Goal: Information Seeking & Learning: Learn about a topic

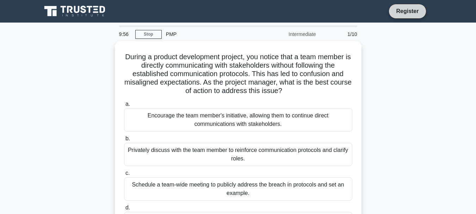
click at [413, 12] on link "Register" at bounding box center [406, 11] width 31 height 9
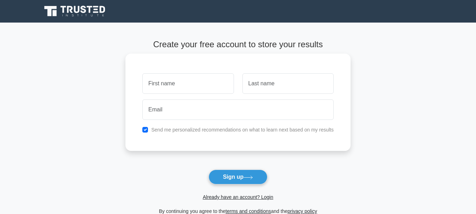
click at [170, 84] on input "text" at bounding box center [187, 83] width 91 height 20
click at [279, 87] on input "text" at bounding box center [287, 83] width 91 height 20
click at [192, 88] on input "Su" at bounding box center [187, 83] width 91 height 20
type input "Su Mya Mya"
click at [279, 93] on input "text" at bounding box center [287, 83] width 91 height 20
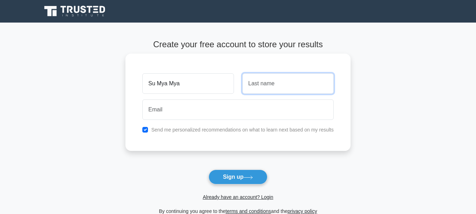
type input "win"
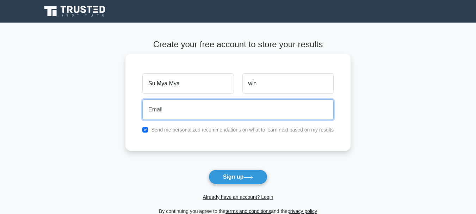
click at [156, 110] on input "email" at bounding box center [237, 109] width 191 height 20
type input "sumyamyawin91@gmail.com"
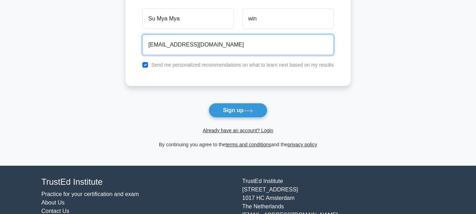
scroll to position [70, 0]
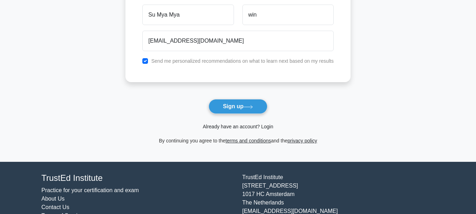
click at [261, 125] on link "Already have an account? Login" at bounding box center [237, 127] width 70 height 6
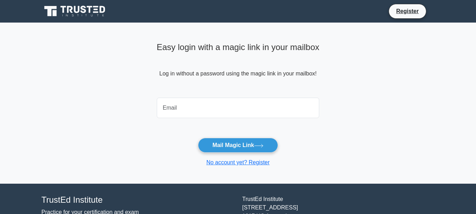
click at [202, 107] on input "email" at bounding box center [238, 108] width 163 height 20
type input "sumyamyawin91@gmail.com"
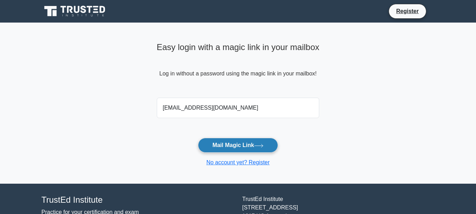
click at [252, 151] on button "Mail Magic Link" at bounding box center [238, 145] width 80 height 15
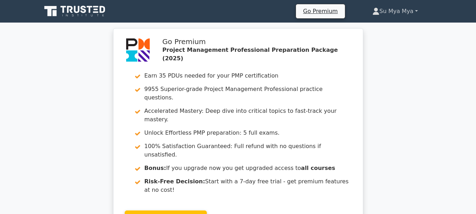
click at [387, 9] on link "Su Mya Mya" at bounding box center [394, 11] width 79 height 14
click at [415, 11] on link "Su Mya Mya" at bounding box center [394, 11] width 79 height 14
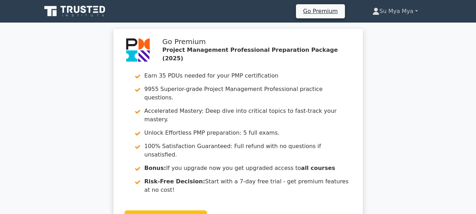
click at [391, 10] on link "Su Mya Mya" at bounding box center [394, 11] width 79 height 14
click at [414, 9] on link "Su Mya Mya" at bounding box center [394, 11] width 79 height 14
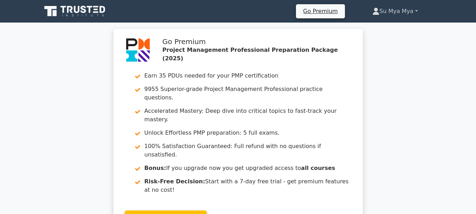
click at [416, 11] on link "Su Mya Mya" at bounding box center [394, 11] width 79 height 14
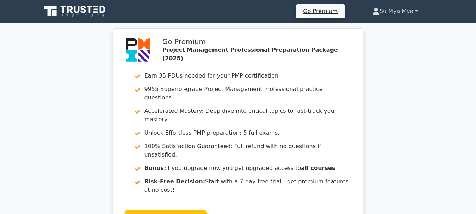
click at [416, 11] on link "Su Mya Mya" at bounding box center [394, 11] width 79 height 14
click at [382, 9] on link "Su Mya Mya" at bounding box center [394, 11] width 79 height 14
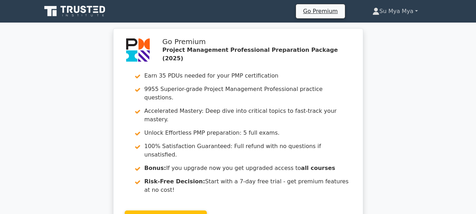
click at [382, 9] on link "Su Mya Mya" at bounding box center [394, 11] width 79 height 14
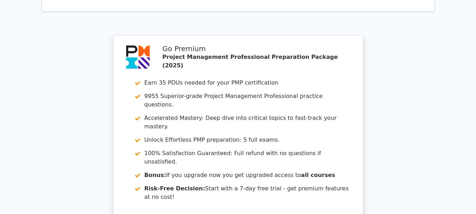
scroll to position [679, 0]
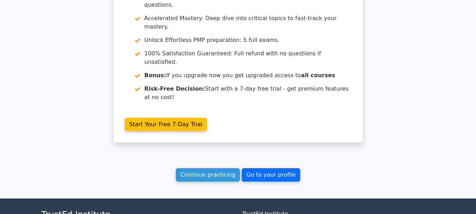
drag, startPoint x: 283, startPoint y: 109, endPoint x: 293, endPoint y: 107, distance: 9.7
click at [283, 168] on link "Go to your profile" at bounding box center [271, 174] width 58 height 13
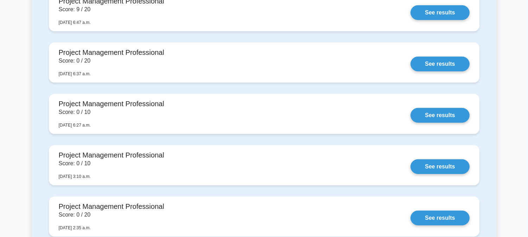
scroll to position [669, 0]
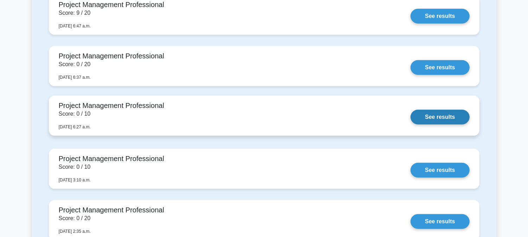
click at [445, 120] on link "See results" at bounding box center [440, 117] width 59 height 15
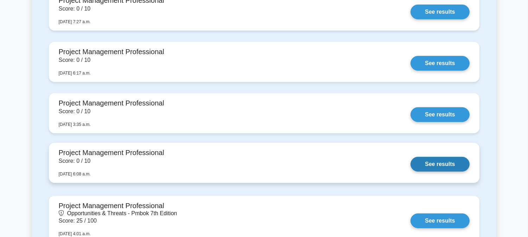
scroll to position [434, 0]
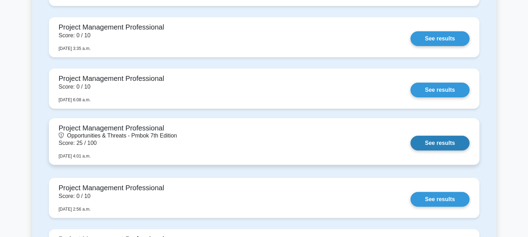
click at [442, 146] on link "See results" at bounding box center [440, 143] width 59 height 15
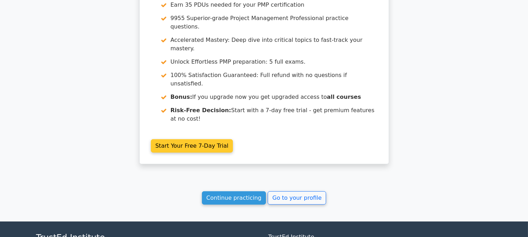
scroll to position [656, 0]
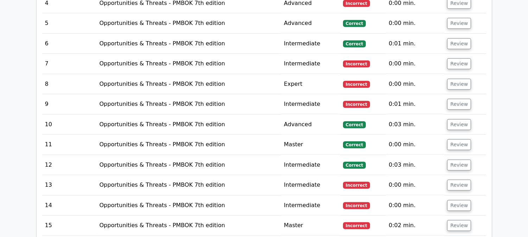
scroll to position [1017, 0]
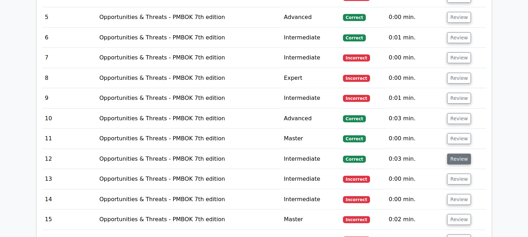
click at [451, 154] on button "Review" at bounding box center [459, 159] width 24 height 11
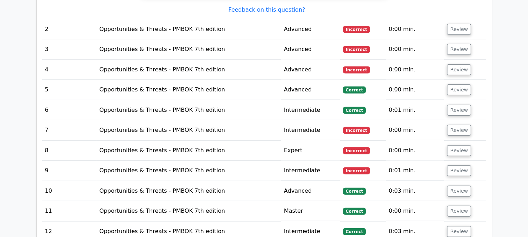
scroll to position [939, 0]
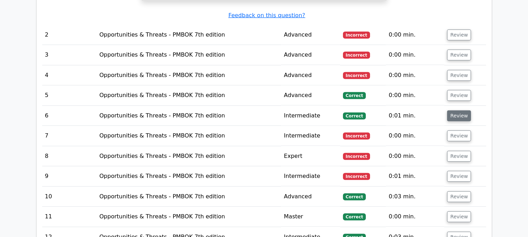
click at [451, 111] on button "Review" at bounding box center [459, 116] width 24 height 11
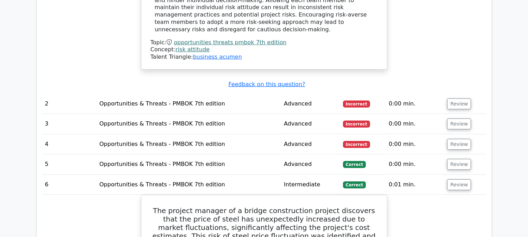
scroll to position [860, 0]
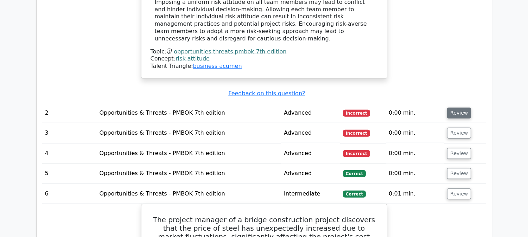
click at [455, 108] on button "Review" at bounding box center [459, 113] width 24 height 11
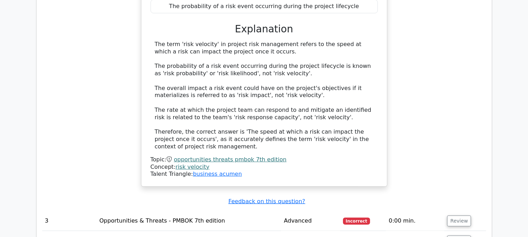
scroll to position [1134, 0]
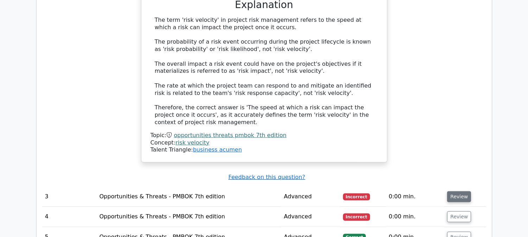
click at [450, 192] on button "Review" at bounding box center [459, 197] width 24 height 11
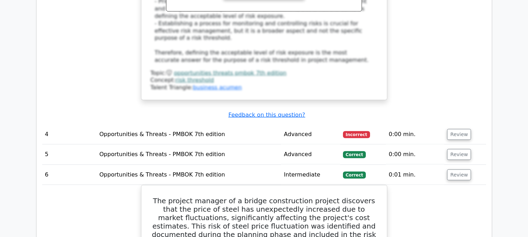
scroll to position [1565, 0]
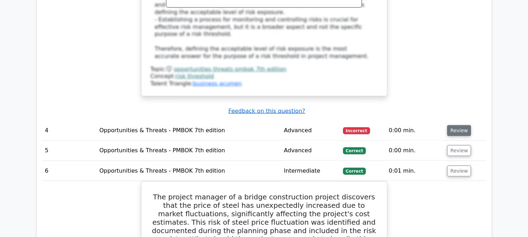
click at [462, 125] on button "Review" at bounding box center [459, 130] width 24 height 11
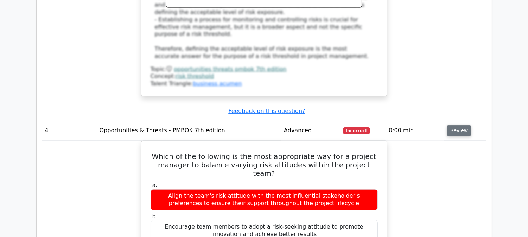
click at [462, 125] on button "Review" at bounding box center [459, 130] width 24 height 11
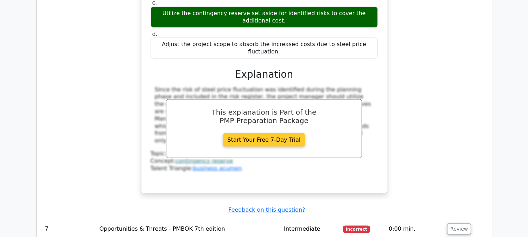
scroll to position [1878, 0]
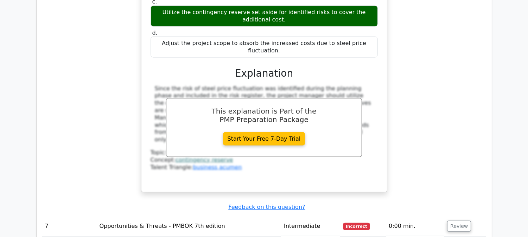
click at [446, 217] on td "Review" at bounding box center [466, 227] width 42 height 20
click at [452, 221] on button "Review" at bounding box center [459, 226] width 24 height 11
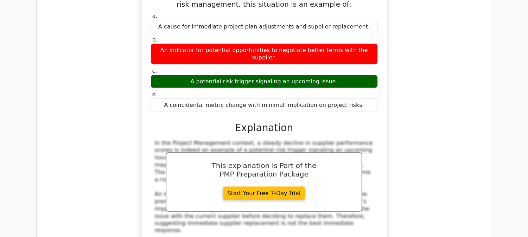
scroll to position [2308, 0]
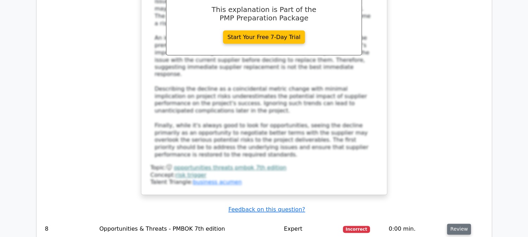
click at [464, 224] on button "Review" at bounding box center [459, 229] width 24 height 11
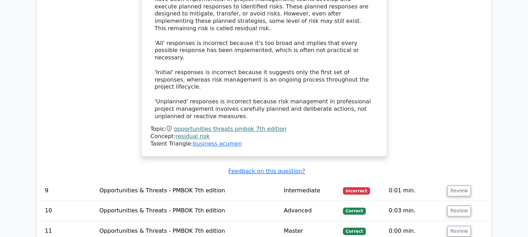
scroll to position [2621, 0]
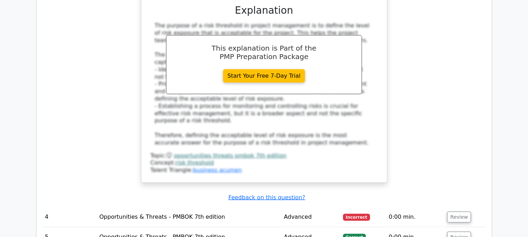
scroll to position [1486, 0]
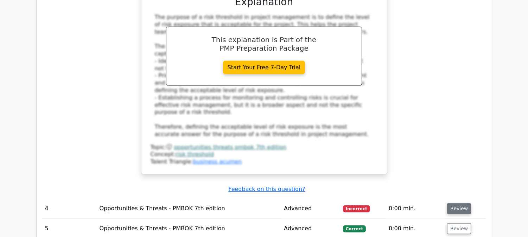
click at [459, 203] on button "Review" at bounding box center [459, 208] width 24 height 11
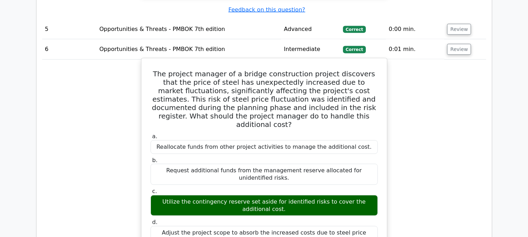
scroll to position [1877, 0]
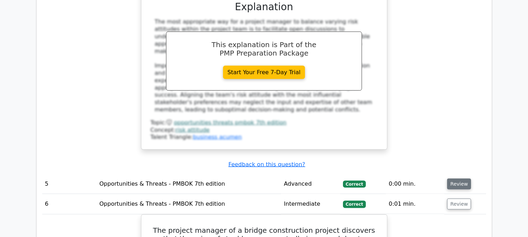
click at [468, 174] on td "Review" at bounding box center [466, 184] width 42 height 20
click at [460, 179] on button "Review" at bounding box center [459, 184] width 24 height 11
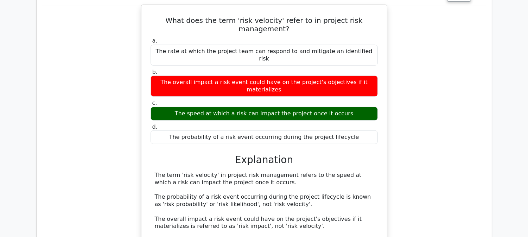
scroll to position [899, 0]
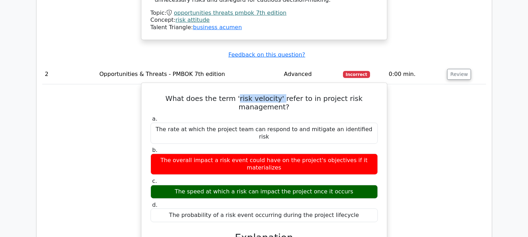
drag, startPoint x: 218, startPoint y: 32, endPoint x: 300, endPoint y: 33, distance: 82.0
click at [262, 94] on h5 "What does the term 'risk velocity' refer to in project risk management?" at bounding box center [264, 102] width 229 height 17
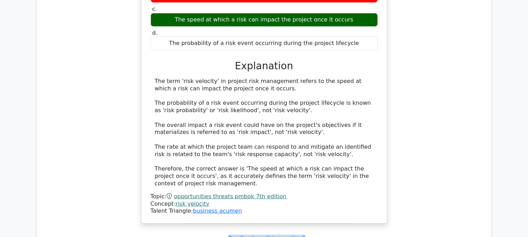
scroll to position [1055, 0]
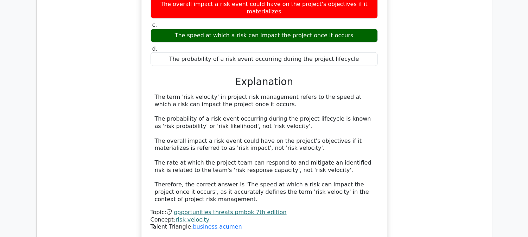
click at [296, 209] on div "Topic: opportunities threats pmbok 7th edition Concept: risk velocity Talent Tr…" at bounding box center [264, 220] width 227 height 22
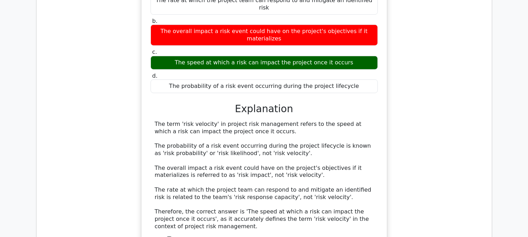
scroll to position [1134, 0]
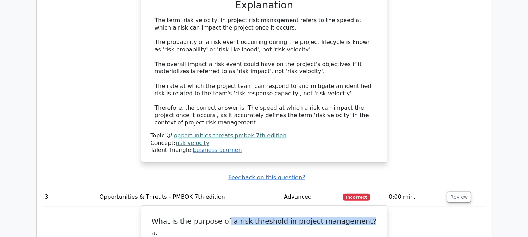
drag, startPoint x: 236, startPoint y: 135, endPoint x: 367, endPoint y: 135, distance: 131.3
click at [367, 217] on h5 "What is the purpose of a risk threshold in project management?" at bounding box center [264, 221] width 229 height 8
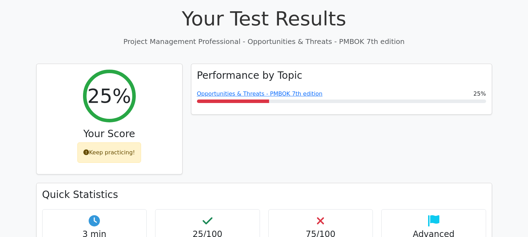
scroll to position [273, 0]
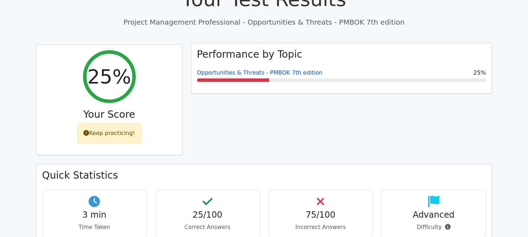
click at [286, 69] on link "Opportunities & Threats - PMBOK 7th edition" at bounding box center [260, 72] width 126 height 7
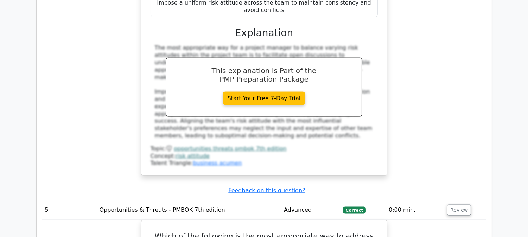
scroll to position [1838, 0]
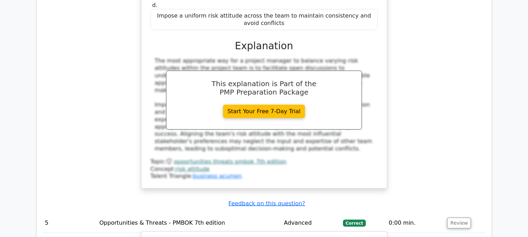
drag, startPoint x: 221, startPoint y: 131, endPoint x: 366, endPoint y: 140, distance: 145.7
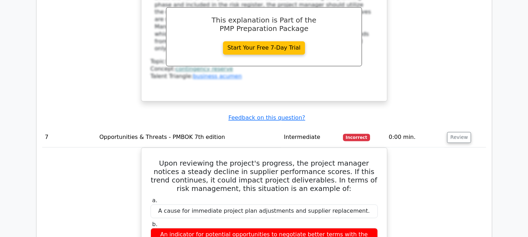
scroll to position [2675, 0]
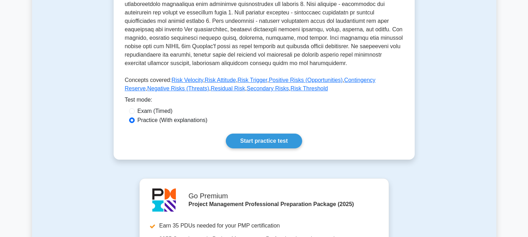
scroll to position [313, 0]
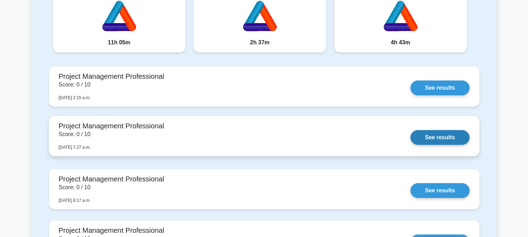
scroll to position [234, 0]
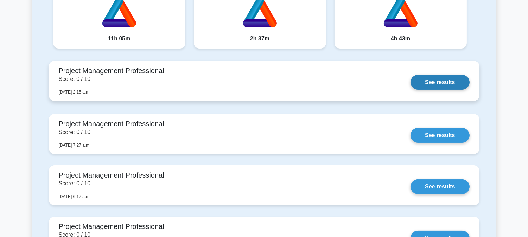
click at [444, 84] on link "See results" at bounding box center [440, 82] width 59 height 15
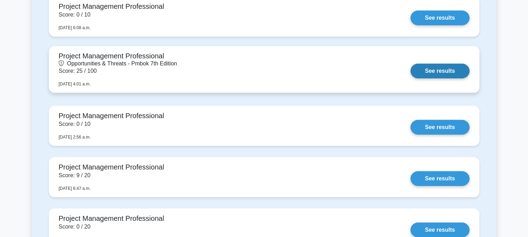
scroll to position [508, 0]
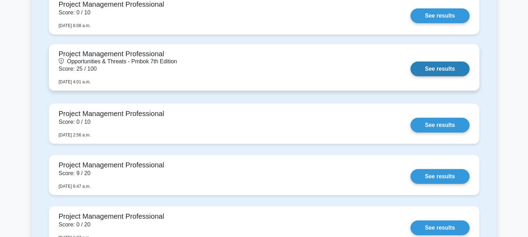
click at [445, 68] on link "See results" at bounding box center [440, 69] width 59 height 15
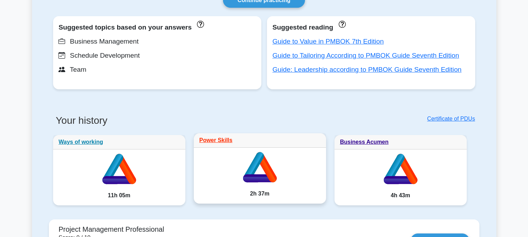
scroll to position [195, 0]
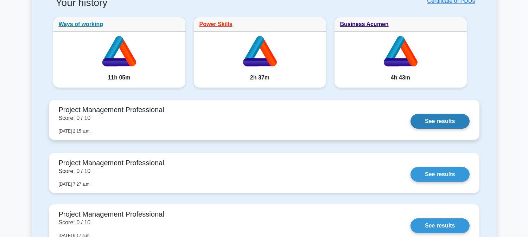
click at [431, 121] on link "See results" at bounding box center [440, 121] width 59 height 15
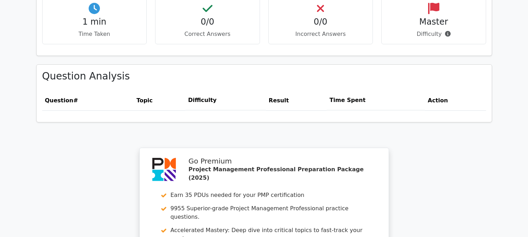
scroll to position [469, 0]
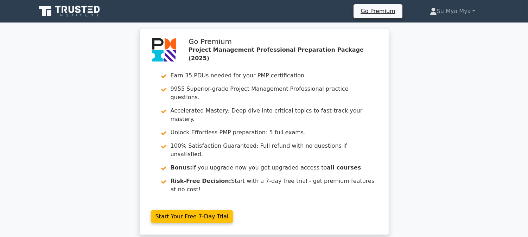
scroll to position [117, 0]
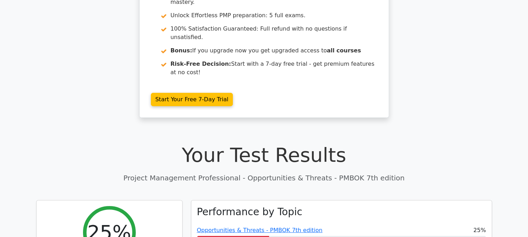
click at [487, 25] on div "Go Premium Project Management Professional Preparation Package (2025) Earn 35 P…" at bounding box center [264, 18] width 528 height 215
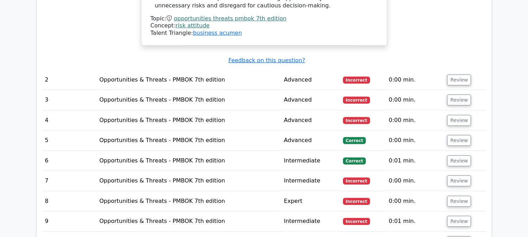
scroll to position [900, 0]
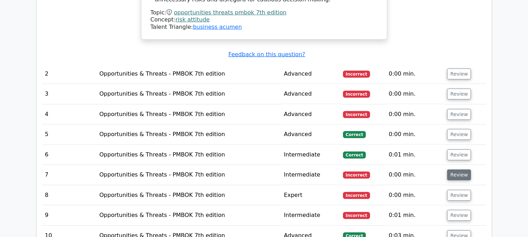
click at [455, 170] on button "Review" at bounding box center [459, 175] width 24 height 11
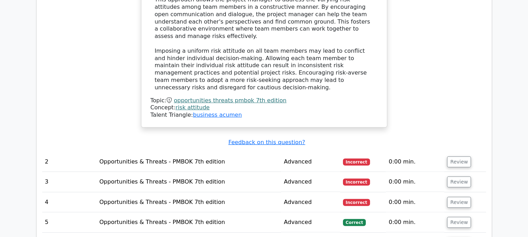
scroll to position [782, 0]
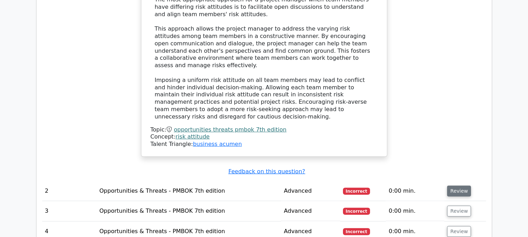
click at [456, 186] on button "Review" at bounding box center [459, 191] width 24 height 11
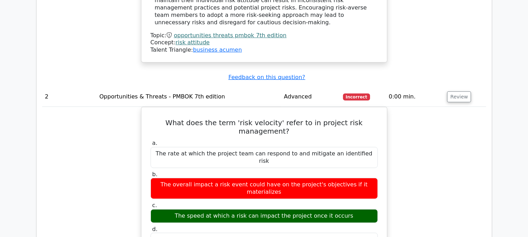
scroll to position [900, 0]
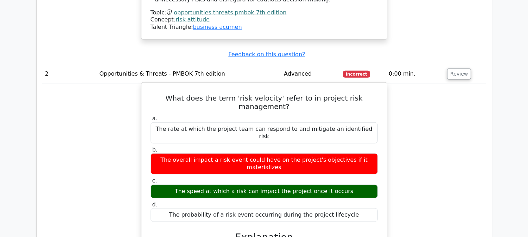
drag, startPoint x: 156, startPoint y: 167, endPoint x: 246, endPoint y: 178, distance: 91.6
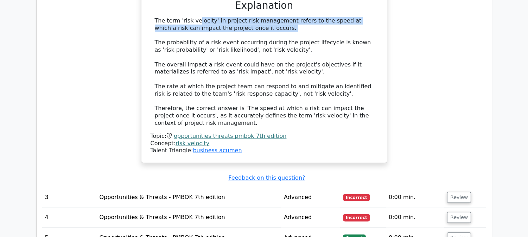
scroll to position [1134, 0]
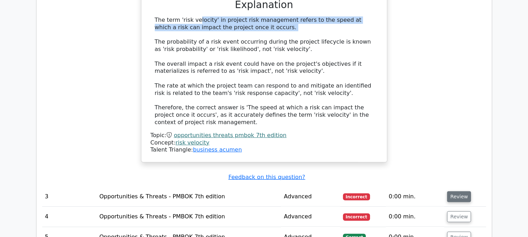
click at [459, 192] on button "Review" at bounding box center [459, 197] width 24 height 11
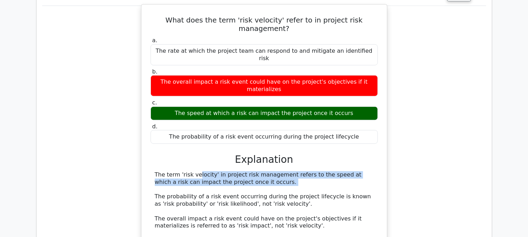
scroll to position [1056, 0]
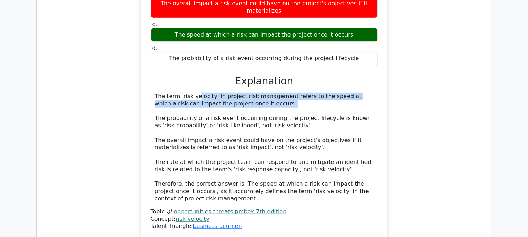
click at [222, 208] on link "opportunities threats pmbok 7th edition" at bounding box center [230, 211] width 113 height 7
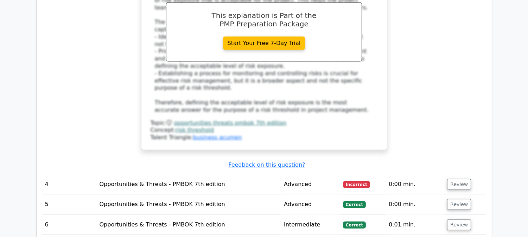
scroll to position [1486, 0]
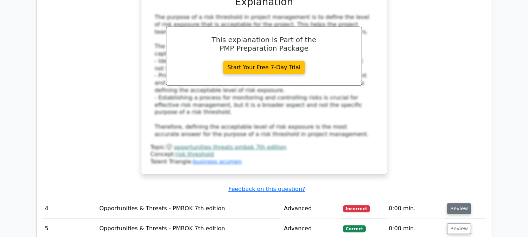
click at [458, 203] on button "Review" at bounding box center [459, 208] width 24 height 11
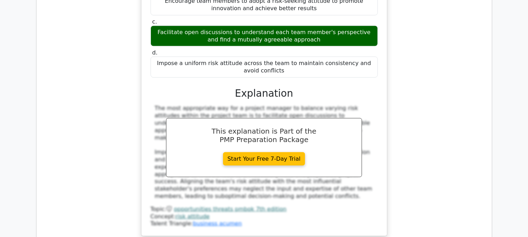
scroll to position [1838, 0]
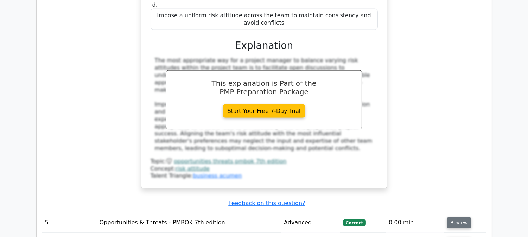
click at [458, 218] on button "Review" at bounding box center [459, 223] width 24 height 11
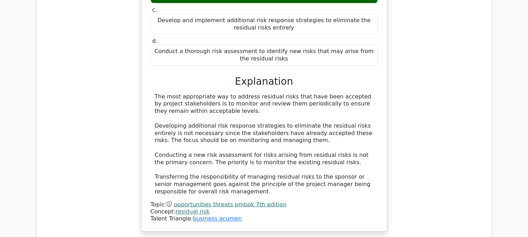
scroll to position [2191, 0]
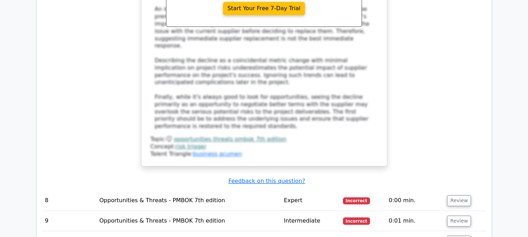
scroll to position [2934, 0]
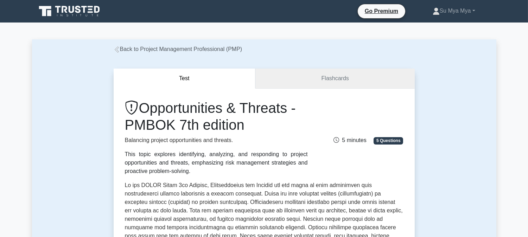
click at [330, 81] on link "Flashcards" at bounding box center [335, 79] width 159 height 20
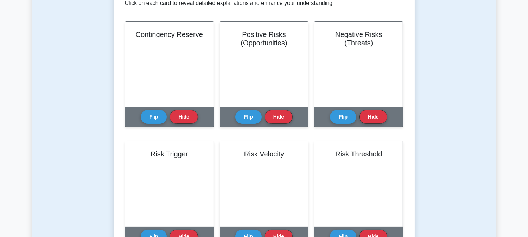
scroll to position [156, 0]
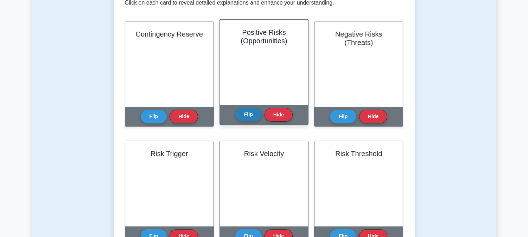
click at [240, 112] on button "Flip" at bounding box center [249, 115] width 26 height 14
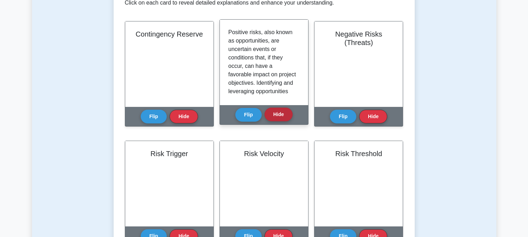
click at [272, 118] on button "Hide" at bounding box center [279, 115] width 28 height 14
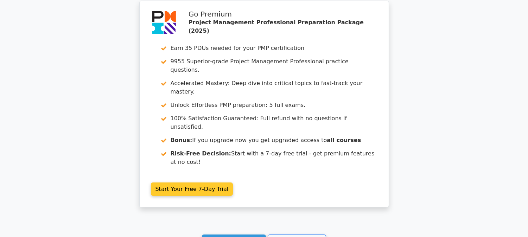
scroll to position [626, 0]
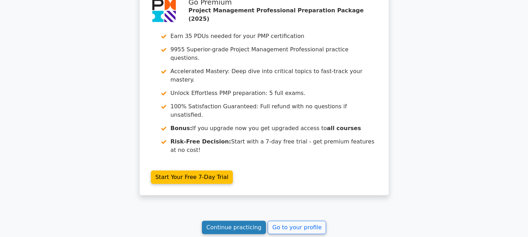
click at [244, 221] on link "Continue practicing" at bounding box center [234, 227] width 64 height 13
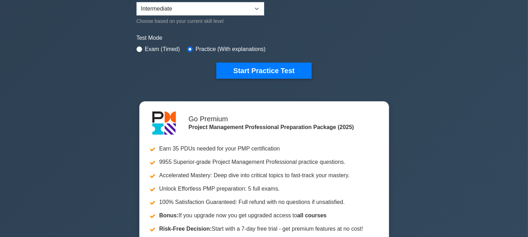
scroll to position [195, 0]
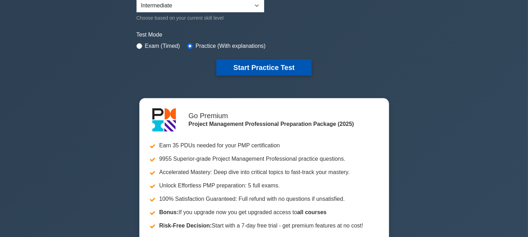
click at [268, 68] on button "Start Practice Test" at bounding box center [264, 67] width 95 height 16
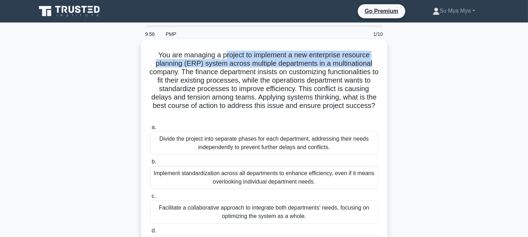
drag, startPoint x: 224, startPoint y: 54, endPoint x: 370, endPoint y: 63, distance: 146.7
click at [379, 63] on div "You are managing a project to implement a new enterprise resource planning (ERP…" at bounding box center [264, 153] width 241 height 223
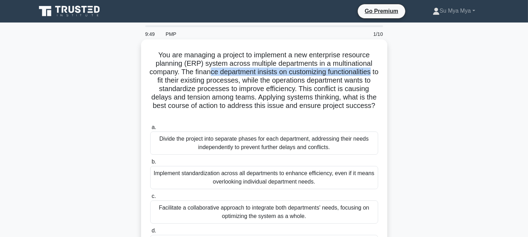
drag, startPoint x: 212, startPoint y: 75, endPoint x: 384, endPoint y: 73, distance: 172.2
click at [384, 73] on div "You are managing a project to implement a new enterprise resource planning (ERP…" at bounding box center [264, 153] width 241 height 223
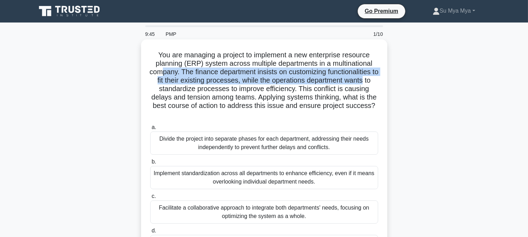
drag, startPoint x: 165, startPoint y: 76, endPoint x: 376, endPoint y: 82, distance: 211.3
click at [376, 82] on h5 "You are managing a project to implement a new enterprise resource planning (ERP…" at bounding box center [265, 85] width 230 height 68
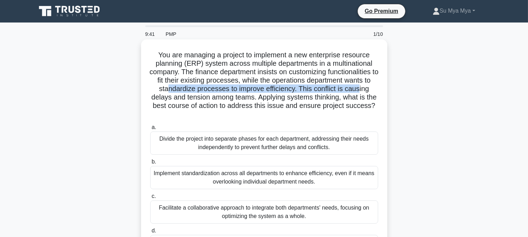
drag, startPoint x: 170, startPoint y: 86, endPoint x: 364, endPoint y: 93, distance: 194.5
click at [364, 93] on h5 "You are managing a project to implement a new enterprise resource planning (ERP…" at bounding box center [265, 85] width 230 height 68
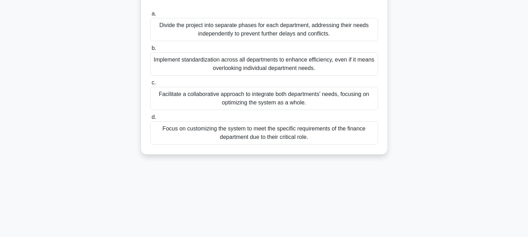
scroll to position [117, 0]
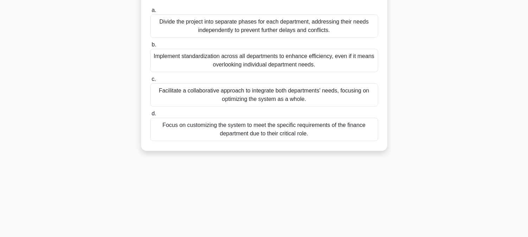
click at [267, 90] on div "Facilitate a collaborative approach to integrate both departments' needs, focus…" at bounding box center [264, 94] width 228 height 23
click at [150, 82] on input "c. Facilitate a collaborative approach to integrate both departments' needs, fo…" at bounding box center [150, 79] width 0 height 5
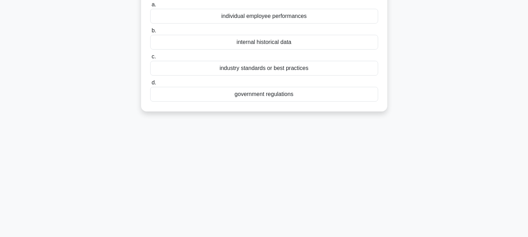
scroll to position [0, 0]
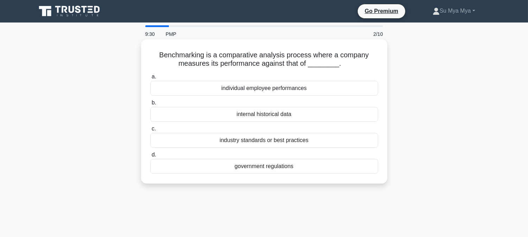
drag, startPoint x: 381, startPoint y: 56, endPoint x: 378, endPoint y: 57, distance: 3.9
click at [378, 57] on div "Benchmarking is a comparative analysis process where a company measures its per…" at bounding box center [264, 111] width 241 height 139
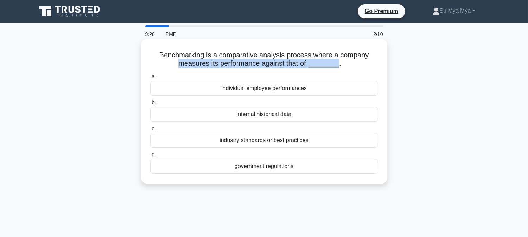
drag, startPoint x: 175, startPoint y: 67, endPoint x: 335, endPoint y: 68, distance: 160.2
click at [335, 68] on div "Benchmarking is a comparative analysis process where a company measures its per…" at bounding box center [264, 111] width 241 height 139
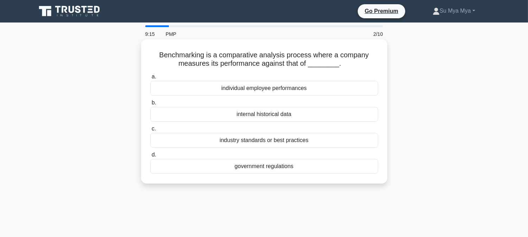
click at [267, 141] on div "industry standards or best practices" at bounding box center [264, 140] width 228 height 15
click at [150, 131] on input "c. industry standards or best practices" at bounding box center [150, 129] width 0 height 5
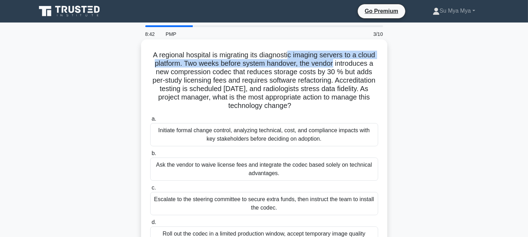
drag, startPoint x: 299, startPoint y: 55, endPoint x: 377, endPoint y: 60, distance: 77.7
click at [377, 60] on h5 "A regional hospital is migrating its diagnostic imaging servers to a cloud plat…" at bounding box center [265, 81] width 230 height 60
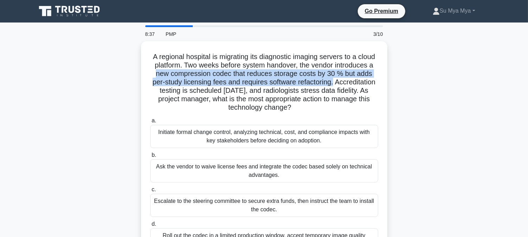
drag, startPoint x: 193, startPoint y: 74, endPoint x: 388, endPoint y: 80, distance: 195.1
click at [388, 80] on div "A regional hospital is migrating its diagnostic imaging servers to a cloud plat…" at bounding box center [264, 159] width 465 height 237
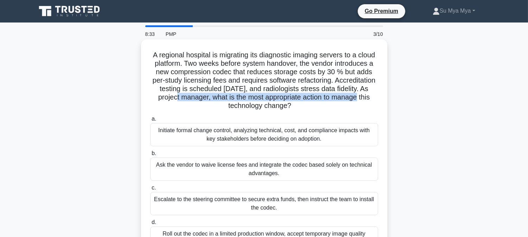
drag, startPoint x: 198, startPoint y: 94, endPoint x: 378, endPoint y: 101, distance: 180.7
click at [378, 101] on h5 "A regional hospital is migrating its diagnostic imaging servers to a cloud plat…" at bounding box center [265, 81] width 230 height 60
drag, startPoint x: 226, startPoint y: 110, endPoint x: 319, endPoint y: 111, distance: 93.0
click at [319, 111] on div "A regional hospital is migrating its diagnostic imaging servers to a cloud plat…" at bounding box center [264, 153] width 241 height 223
drag, startPoint x: 203, startPoint y: 104, endPoint x: 310, endPoint y: 111, distance: 106.9
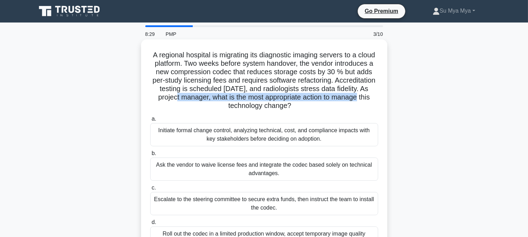
click at [310, 111] on div "A regional hospital is migrating its diagnostic imaging servers to a cloud plat…" at bounding box center [264, 153] width 241 height 223
drag, startPoint x: 189, startPoint y: 96, endPoint x: 315, endPoint y: 112, distance: 127.0
click at [309, 109] on h5 "A regional hospital is migrating its diagnostic imaging servers to a cloud plat…" at bounding box center [265, 81] width 230 height 60
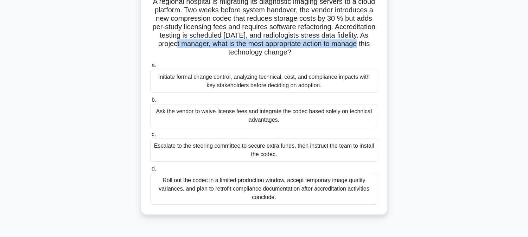
scroll to position [78, 0]
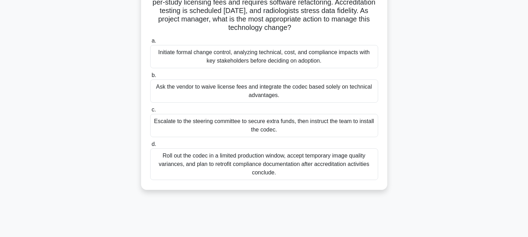
click at [345, 59] on div "Initiate formal change control, analyzing technical, cost, and compliance impac…" at bounding box center [264, 56] width 228 height 23
click at [150, 43] on input "a. Initiate formal change control, analyzing technical, cost, and compliance im…" at bounding box center [150, 41] width 0 height 5
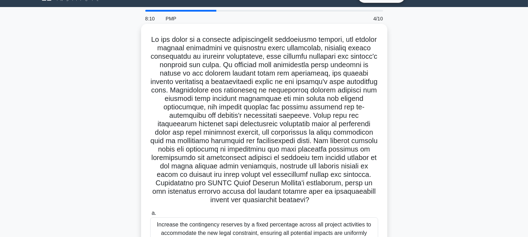
scroll to position [0, 0]
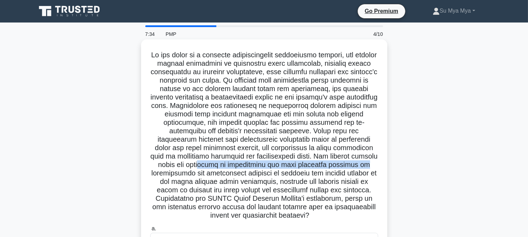
drag, startPoint x: 201, startPoint y: 165, endPoint x: 363, endPoint y: 167, distance: 162.0
click at [363, 167] on h5 ".spinner_0XTQ{transform-origin:center;animation:spinner_y6GP .75s linear infini…" at bounding box center [265, 136] width 230 height 170
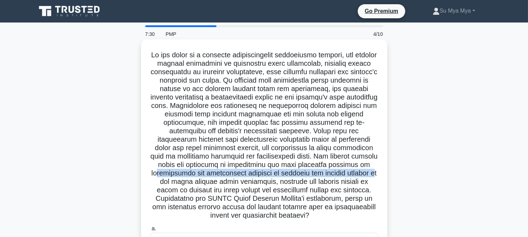
drag, startPoint x: 157, startPoint y: 175, endPoint x: 375, endPoint y: 173, distance: 217.9
click at [375, 173] on h5 ".spinner_0XTQ{transform-origin:center;animation:spinner_y6GP .75s linear infini…" at bounding box center [265, 136] width 230 height 170
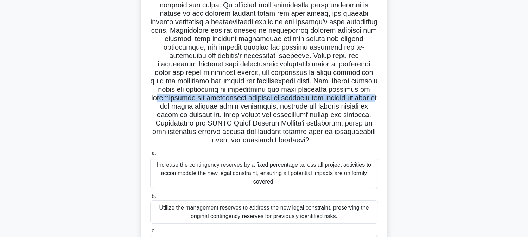
scroll to position [78, 0]
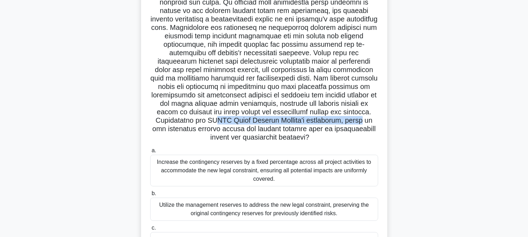
drag, startPoint x: 219, startPoint y: 123, endPoint x: 363, endPoint y: 120, distance: 143.7
click at [363, 120] on h5 ".spinner_0XTQ{transform-origin:center;animation:spinner_y6GP .75s linear infini…" at bounding box center [265, 58] width 230 height 170
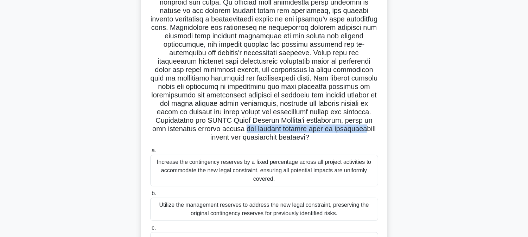
drag, startPoint x: 245, startPoint y: 128, endPoint x: 366, endPoint y: 126, distance: 121.1
click at [366, 126] on h5 ".spinner_0XTQ{transform-origin:center;animation:spinner_y6GP .75s linear infini…" at bounding box center [265, 58] width 230 height 170
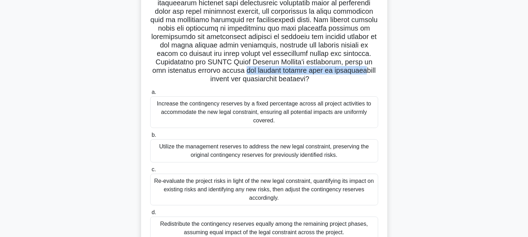
scroll to position [156, 0]
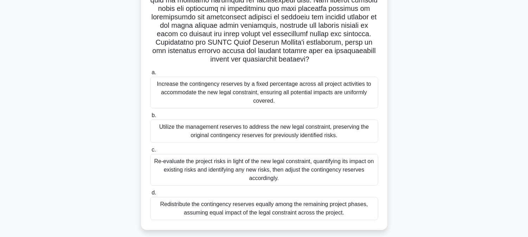
click at [318, 137] on div "Utilize the management reserves to address the new legal constraint, preserving…" at bounding box center [264, 131] width 228 height 23
click at [150, 118] on input "b. Utilize the management reserves to address the new legal constraint, preserv…" at bounding box center [150, 115] width 0 height 5
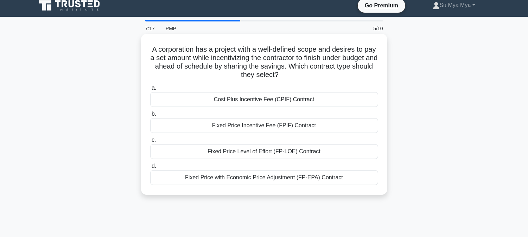
scroll to position [0, 0]
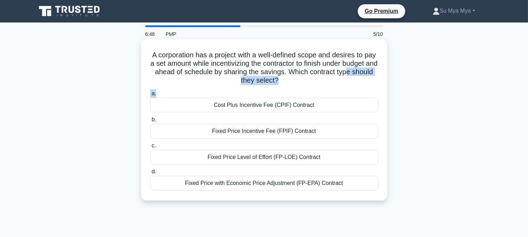
drag, startPoint x: 231, startPoint y: 86, endPoint x: 353, endPoint y: 62, distance: 124.1
click at [346, 83] on div "A corporation has a project with a well-defined scope and desires to pay a set …" at bounding box center [264, 120] width 241 height 156
drag, startPoint x: 354, startPoint y: 55, endPoint x: 254, endPoint y: 64, distance: 100.8
click at [387, 54] on div "A corporation has a project with a well-defined scope and desires to pay a set …" at bounding box center [264, 119] width 246 height 161
click at [302, 107] on div "Cost Plus Incentive Fee (CPIF) Contract" at bounding box center [264, 105] width 228 height 15
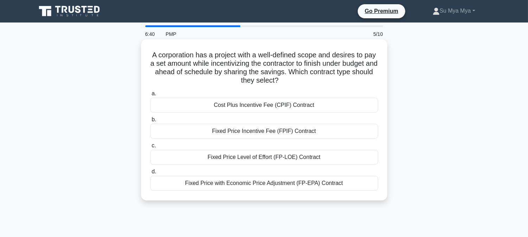
click at [150, 96] on input "a. Cost Plus Incentive Fee (CPIF) Contract" at bounding box center [150, 94] width 0 height 5
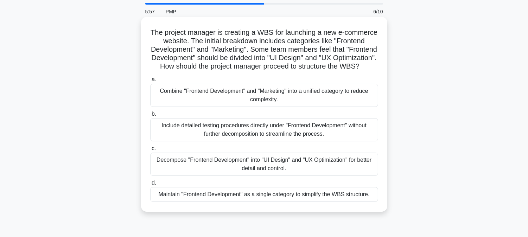
scroll to position [39, 0]
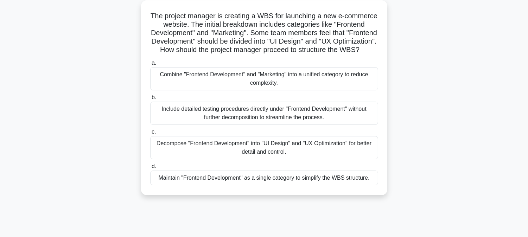
click at [233, 159] on div "Decompose "Frontend Development" into "UI Design" and "UX Optimization" for bet…" at bounding box center [264, 147] width 228 height 23
click at [150, 134] on input "c. Decompose "Frontend Development" into "UI Design" and "UX Optimization" for …" at bounding box center [150, 132] width 0 height 5
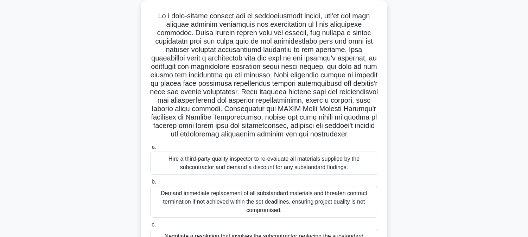
scroll to position [0, 0]
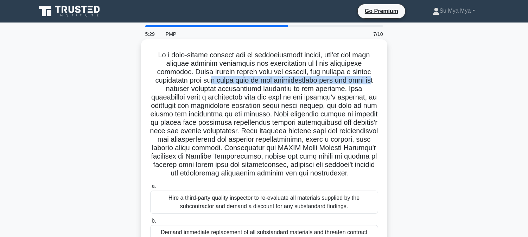
drag, startPoint x: 209, startPoint y: 78, endPoint x: 372, endPoint y: 80, distance: 163.4
click at [372, 80] on h5 ".spinner_0XTQ{transform-origin:center;animation:spinner_y6GP .75s linear infini…" at bounding box center [265, 114] width 230 height 127
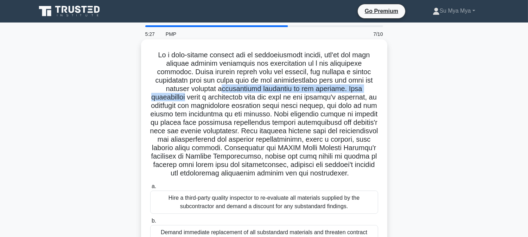
drag, startPoint x: 206, startPoint y: 87, endPoint x: 378, endPoint y: 90, distance: 171.5
click at [378, 90] on h5 ".spinner_0XTQ{transform-origin:center;animation:spinner_y6GP .75s linear infini…" at bounding box center [265, 114] width 230 height 127
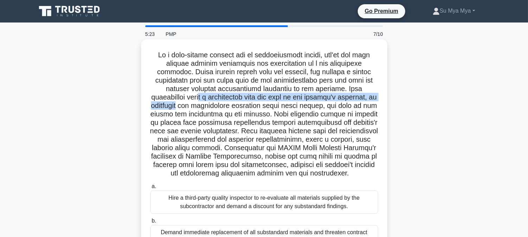
drag, startPoint x: 167, startPoint y: 96, endPoint x: 373, endPoint y: 100, distance: 206.7
click at [373, 100] on h5 ".spinner_0XTQ{transform-origin:center;animation:spinner_y6GP .75s linear infini…" at bounding box center [265, 114] width 230 height 127
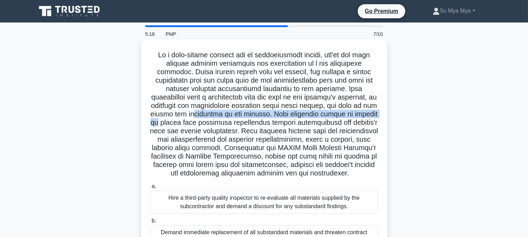
drag, startPoint x: 179, startPoint y: 111, endPoint x: 381, endPoint y: 112, distance: 201.7
click at [381, 112] on div ".spinner_0XTQ{transform-origin:center;animation:spinner_y6GP .75s linear infini…" at bounding box center [264, 191] width 241 height 299
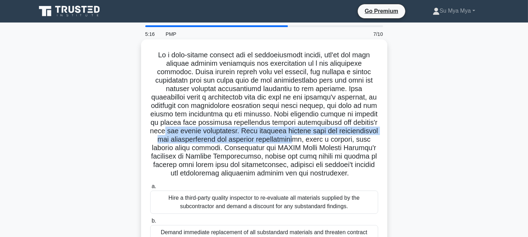
drag, startPoint x: 185, startPoint y: 131, endPoint x: 338, endPoint y: 136, distance: 153.6
click at [338, 136] on h5 ".spinner_0XTQ{transform-origin:center;animation:spinner_y6GP .75s linear infini…" at bounding box center [265, 114] width 230 height 127
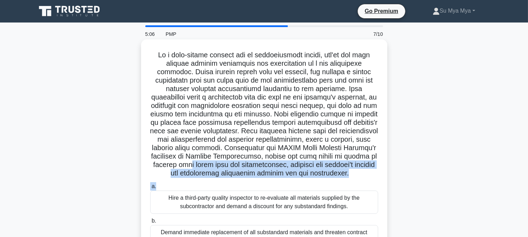
drag, startPoint x: 250, startPoint y: 168, endPoint x: 363, endPoint y: 192, distance: 115.9
click at [363, 192] on div ".spinner_0XTQ{transform-origin:center;animation:spinner_y6GP .75s linear infini…" at bounding box center [264, 191] width 241 height 299
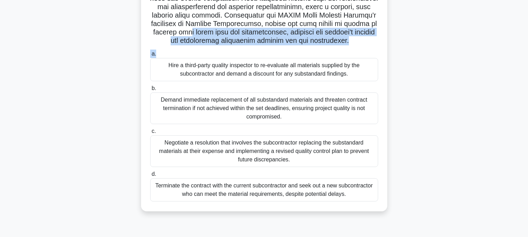
scroll to position [143, 0]
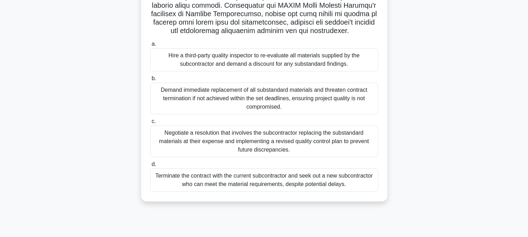
click at [314, 185] on div "Terminate the contract with the current subcontractor and seek out a new subcon…" at bounding box center [264, 180] width 228 height 23
click at [150, 167] on input "d. Terminate the contract with the current subcontractor and seek out a new sub…" at bounding box center [150, 164] width 0 height 5
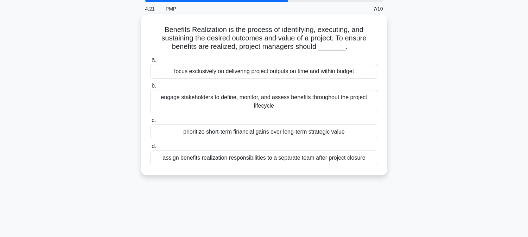
scroll to position [0, 0]
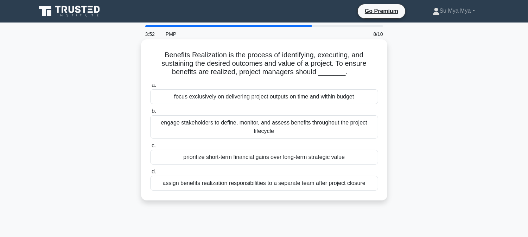
click at [295, 90] on div "focus exclusively on delivering project outputs on time and within budget" at bounding box center [264, 96] width 228 height 15
click at [150, 88] on input "a. focus exclusively on delivering project outputs on time and within budget" at bounding box center [150, 85] width 0 height 5
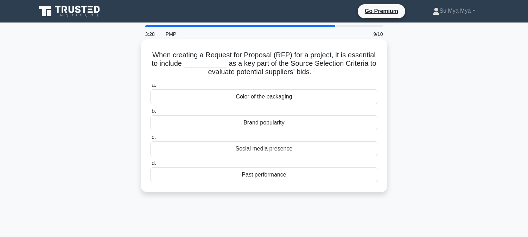
click at [269, 94] on div "Color of the packaging" at bounding box center [264, 96] width 228 height 15
click at [308, 95] on div "Color of the packaging" at bounding box center [264, 96] width 228 height 15
click at [150, 88] on input "a. Color of the packaging" at bounding box center [150, 85] width 0 height 5
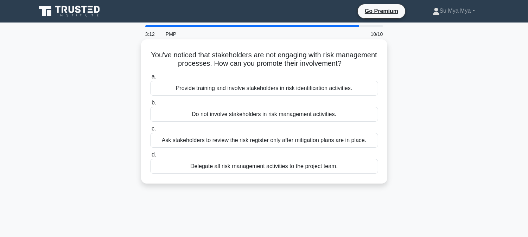
click at [317, 91] on div "Provide training and involve stakeholders in risk identification activities." at bounding box center [264, 88] width 228 height 15
click at [150, 79] on input "a. Provide training and involve stakeholders in risk identification activities." at bounding box center [150, 77] width 0 height 5
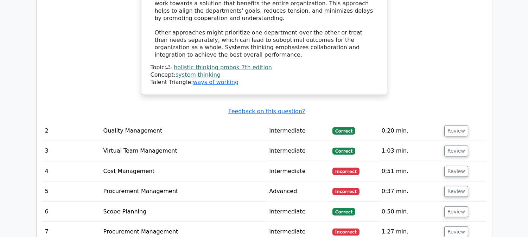
scroll to position [978, 0]
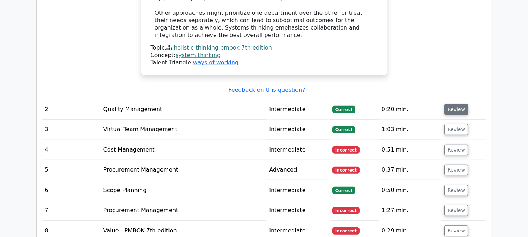
click at [446, 104] on button "Review" at bounding box center [457, 109] width 24 height 11
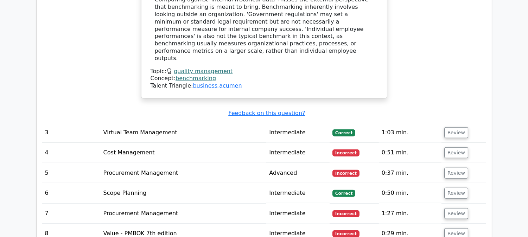
scroll to position [1330, 0]
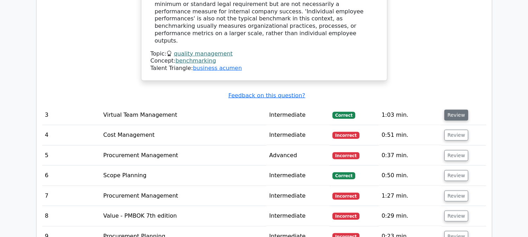
click at [458, 110] on button "Review" at bounding box center [457, 115] width 24 height 11
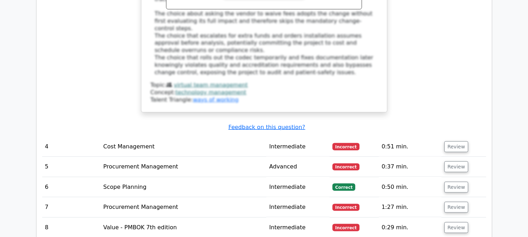
scroll to position [1760, 0]
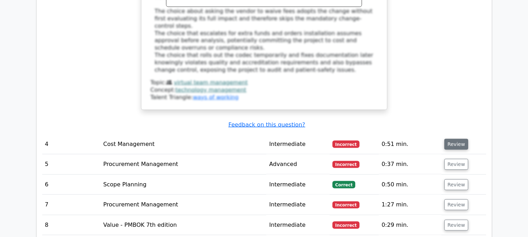
click at [453, 139] on button "Review" at bounding box center [457, 144] width 24 height 11
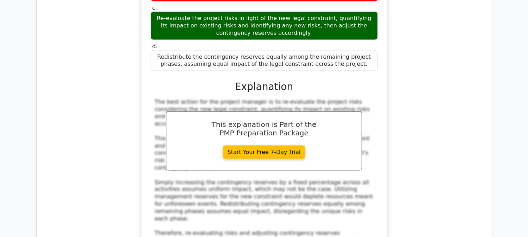
scroll to position [2191, 0]
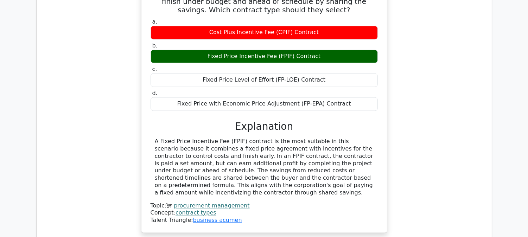
scroll to position [2582, 0]
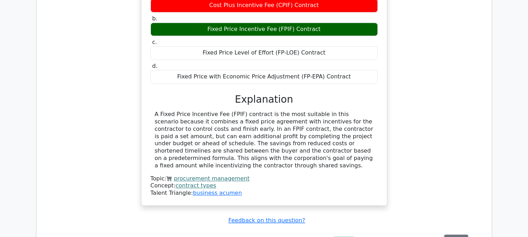
click at [459, 235] on button "Review" at bounding box center [457, 240] width 24 height 11
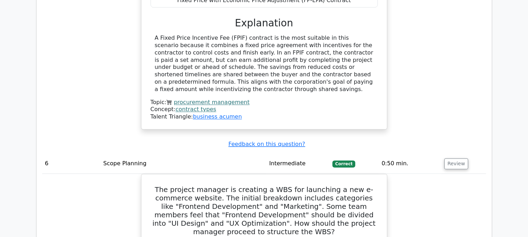
scroll to position [2660, 0]
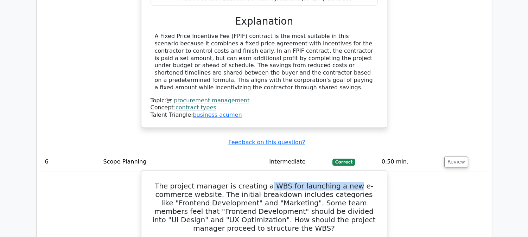
drag, startPoint x: 272, startPoint y: 44, endPoint x: 354, endPoint y: 48, distance: 81.7
click at [354, 182] on h5 "The project manager is creating a WBS for launching a new e-commerce website. T…" at bounding box center [264, 207] width 229 height 51
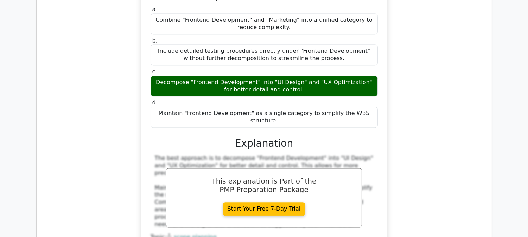
scroll to position [2895, 0]
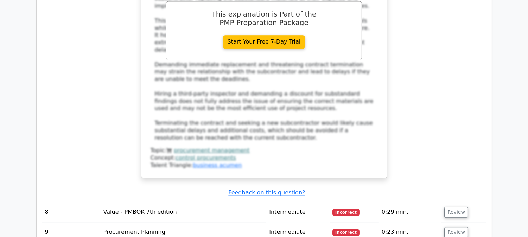
scroll to position [3560, 0]
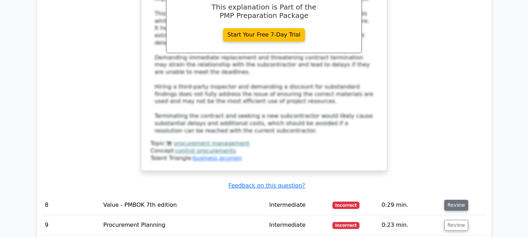
click at [455, 200] on button "Review" at bounding box center [457, 205] width 24 height 11
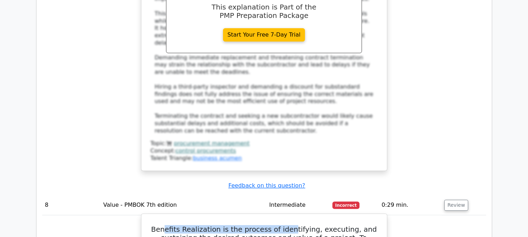
drag, startPoint x: 173, startPoint y: 50, endPoint x: 294, endPoint y: 43, distance: 121.3
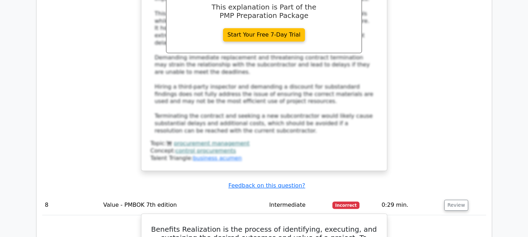
drag, startPoint x: 265, startPoint y: 70, endPoint x: 339, endPoint y: 72, distance: 74.0
click at [339, 225] on h5 "Benefits Realization is the process of identifying, executing, and sustaining t…" at bounding box center [264, 237] width 229 height 25
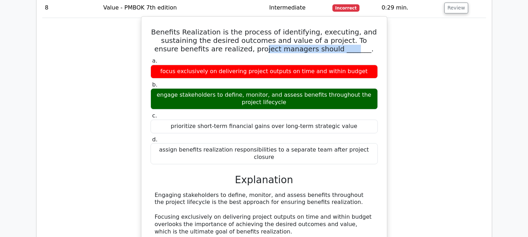
scroll to position [3794, 0]
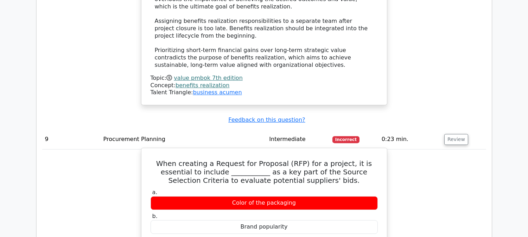
scroll to position [3912, 0]
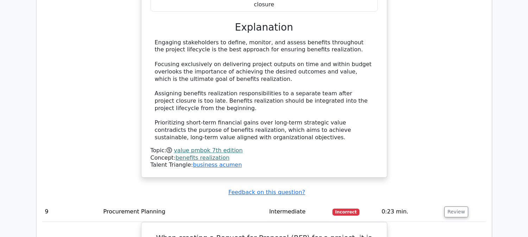
drag, startPoint x: 299, startPoint y: 69, endPoint x: 395, endPoint y: 71, distance: 96.8
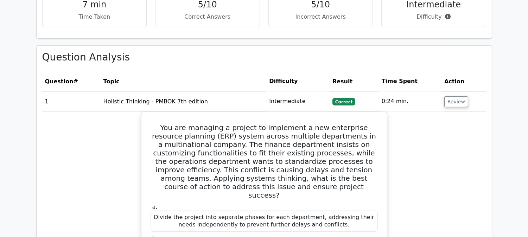
scroll to position [587, 0]
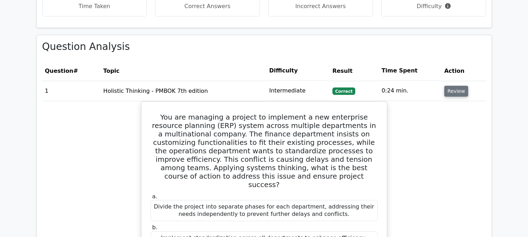
click at [451, 86] on button "Review" at bounding box center [457, 91] width 24 height 11
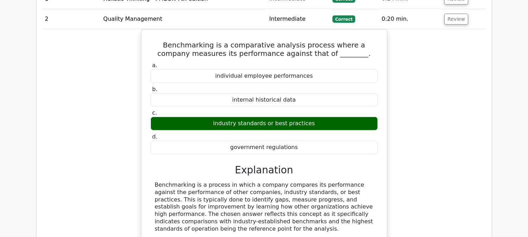
scroll to position [626, 0]
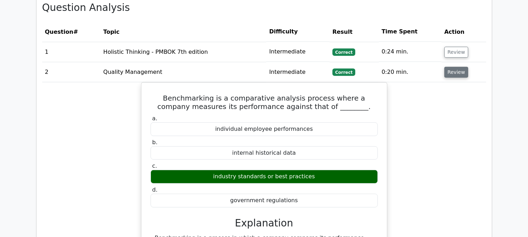
click at [452, 67] on button "Review" at bounding box center [457, 72] width 24 height 11
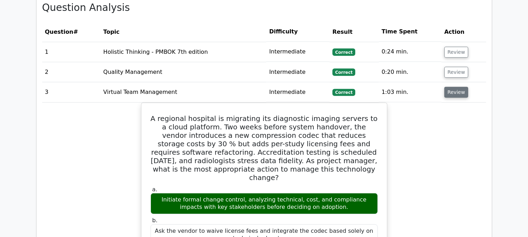
click at [451, 87] on button "Review" at bounding box center [457, 92] width 24 height 11
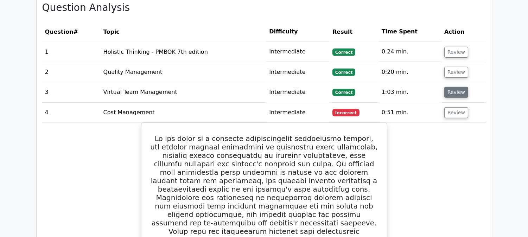
scroll to position [704, 0]
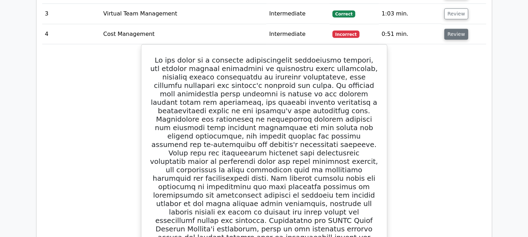
click at [456, 29] on button "Review" at bounding box center [457, 34] width 24 height 11
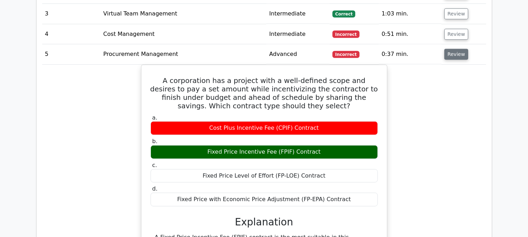
click at [451, 49] on button "Review" at bounding box center [457, 54] width 24 height 11
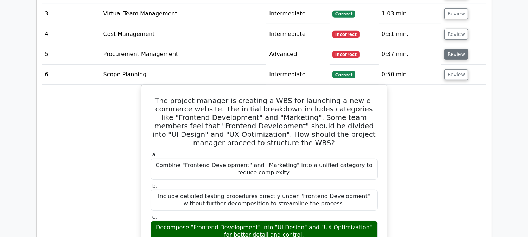
click at [451, 49] on button "Review" at bounding box center [457, 54] width 24 height 11
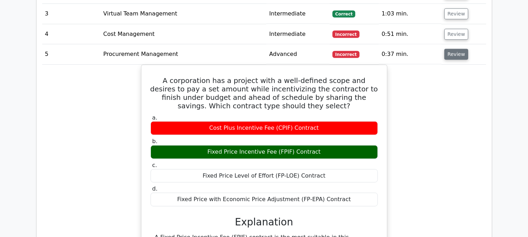
click at [451, 49] on button "Review" at bounding box center [457, 54] width 24 height 11
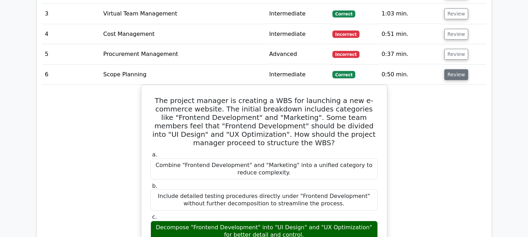
click at [451, 69] on button "Review" at bounding box center [457, 74] width 24 height 11
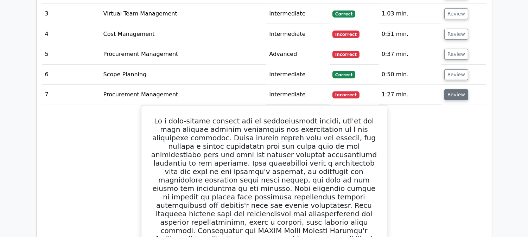
click at [453, 89] on button "Review" at bounding box center [457, 94] width 24 height 11
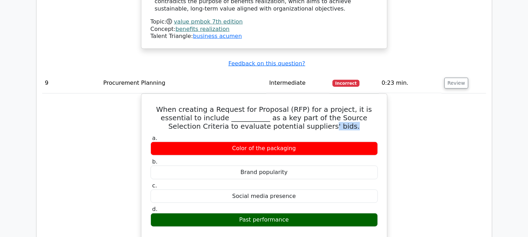
scroll to position [1095, 0]
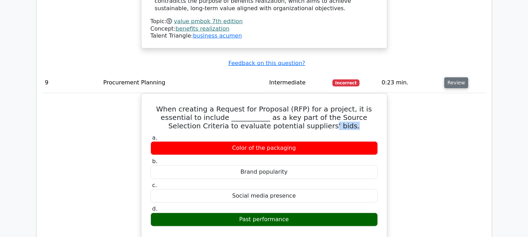
click at [453, 77] on button "Review" at bounding box center [457, 82] width 24 height 11
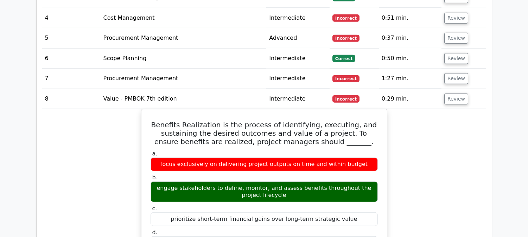
scroll to position [665, 0]
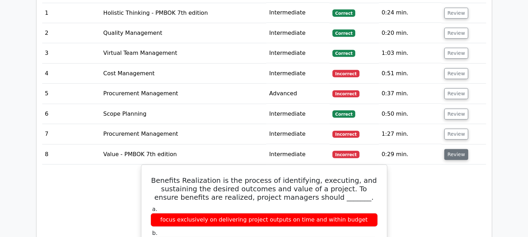
click at [453, 149] on button "Review" at bounding box center [457, 154] width 24 height 11
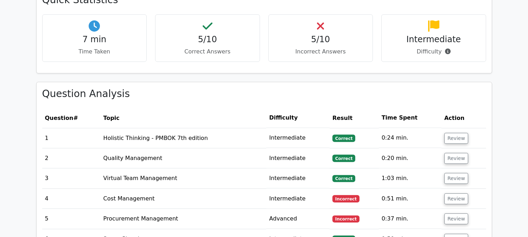
scroll to position [485, 0]
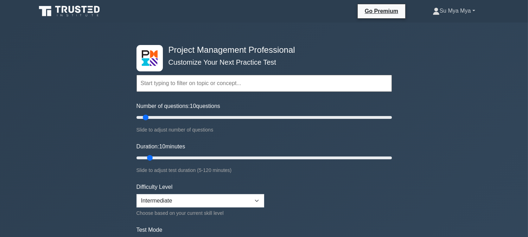
click at [445, 11] on link "Su Mya Mya" at bounding box center [454, 11] width 76 height 14
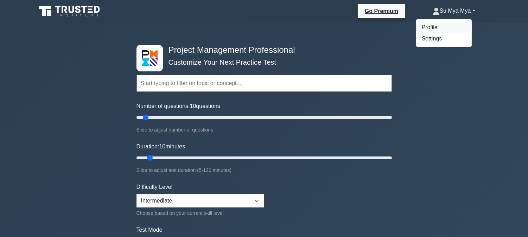
click at [432, 29] on link "Profile" at bounding box center [444, 27] width 56 height 11
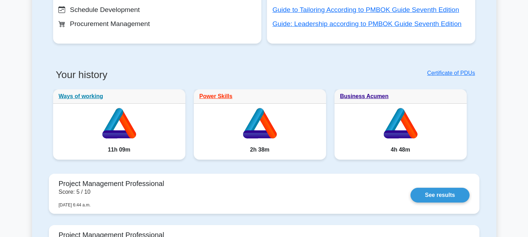
scroll to position [313, 0]
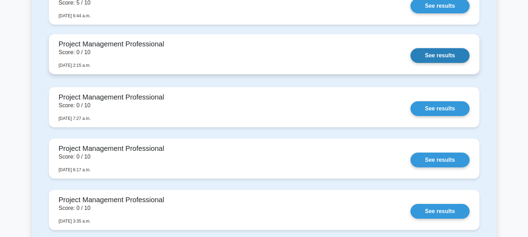
click at [443, 58] on link "See results" at bounding box center [440, 55] width 59 height 15
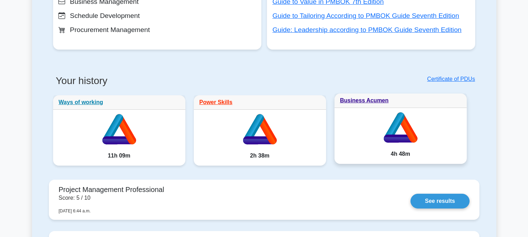
scroll to position [0, 0]
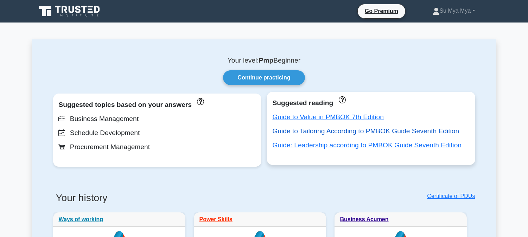
click at [429, 135] on link "Guide to Tailoring According to PMBOK Guide Seventh Edition" at bounding box center [366, 130] width 187 height 7
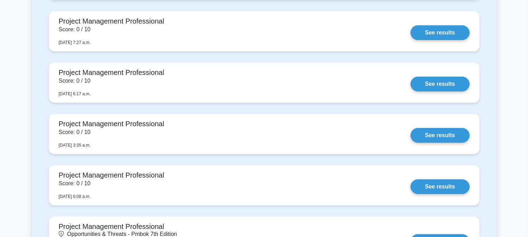
scroll to position [274, 0]
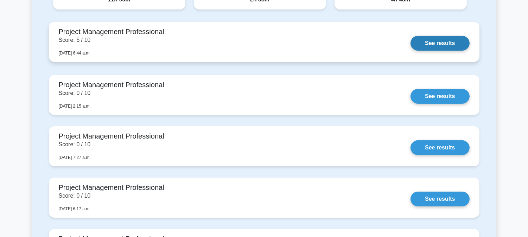
click at [439, 43] on link "See results" at bounding box center [440, 43] width 59 height 15
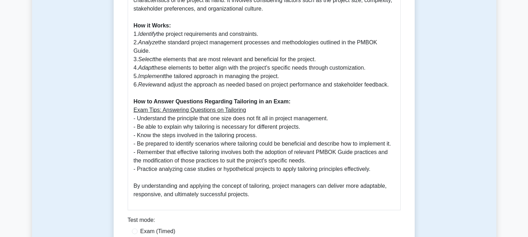
scroll to position [430, 0]
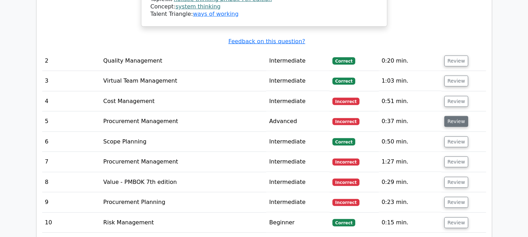
scroll to position [1056, 0]
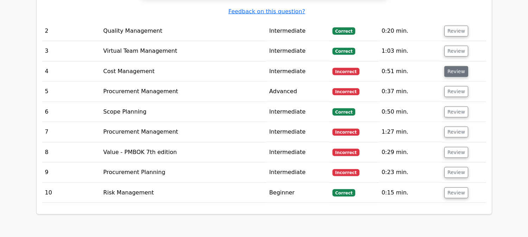
click at [449, 66] on button "Review" at bounding box center [457, 71] width 24 height 11
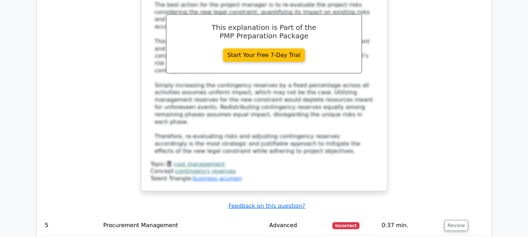
scroll to position [1565, 0]
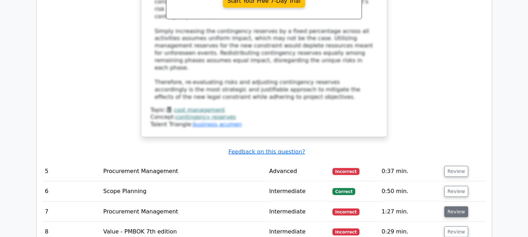
click at [458, 207] on button "Review" at bounding box center [457, 212] width 24 height 11
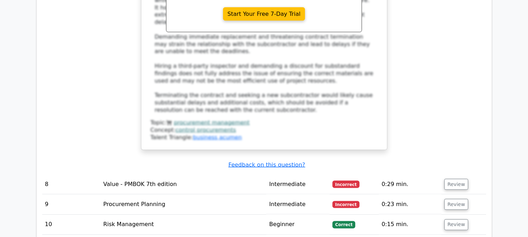
scroll to position [2191, 0]
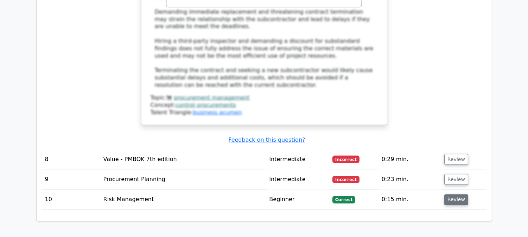
click at [458, 195] on button "Review" at bounding box center [457, 200] width 24 height 11
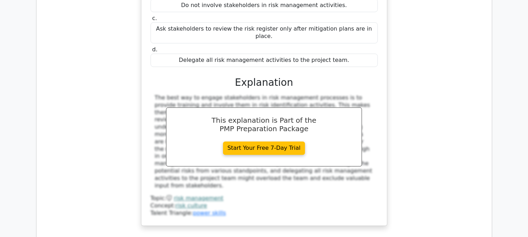
scroll to position [2543, 0]
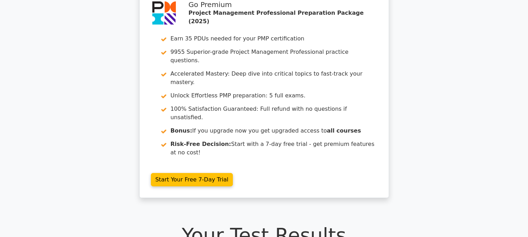
scroll to position [0, 0]
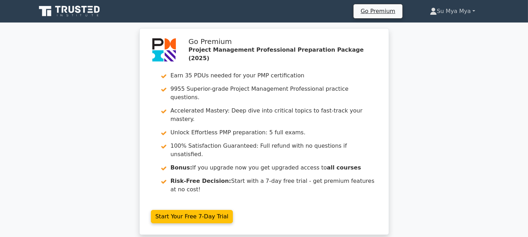
click at [445, 10] on link "Su Mya Mya" at bounding box center [452, 11] width 79 height 14
click at [459, 91] on div "Go Premium Project Management Professional Preparation Package (2025) Earn 35 P…" at bounding box center [264, 135] width 528 height 215
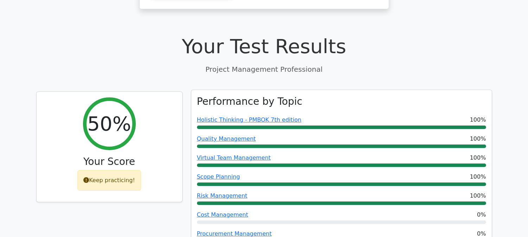
scroll to position [274, 0]
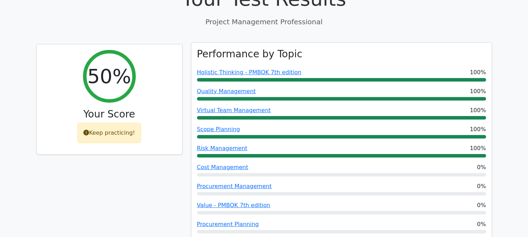
click at [269, 163] on div "Cost Management 0%" at bounding box center [341, 167] width 289 height 8
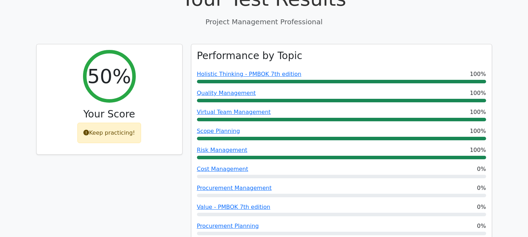
click at [132, 143] on div "50% Your Score Keep practicing!" at bounding box center [109, 150] width 155 height 212
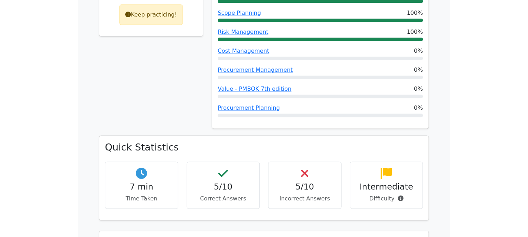
scroll to position [468, 0]
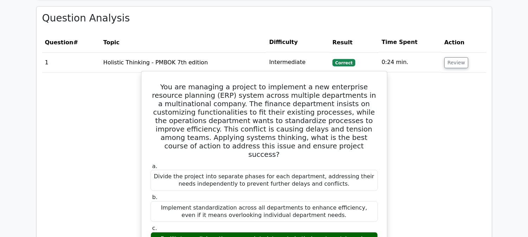
scroll to position [703, 0]
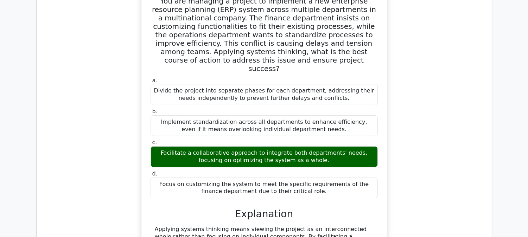
click at [431, 120] on div "You are managing a project to implement a new enterprise resource planning (ERP…" at bounding box center [264, 172] width 444 height 374
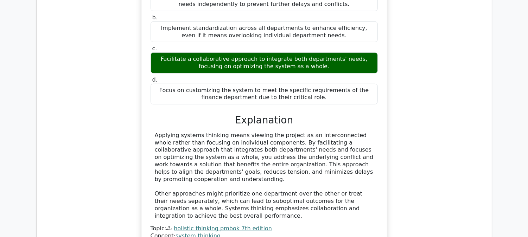
scroll to position [812, 0]
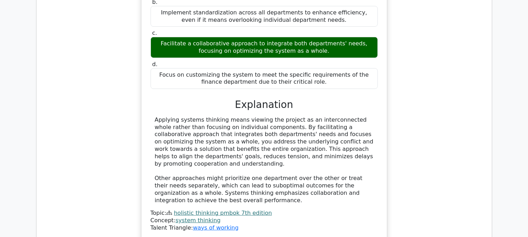
click at [482, 88] on div "You are managing a project to implement a new enterprise resource planning (ERP…" at bounding box center [264, 63] width 444 height 374
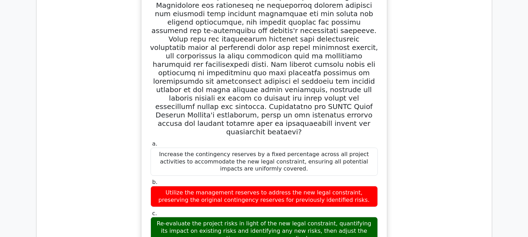
scroll to position [1282, 0]
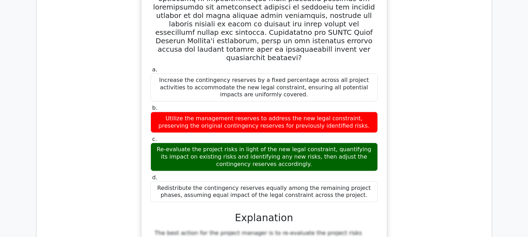
click at [421, 96] on div "a. Increase the contingency reserves by a fixed percentage across all project a…" at bounding box center [264, 142] width 444 height 572
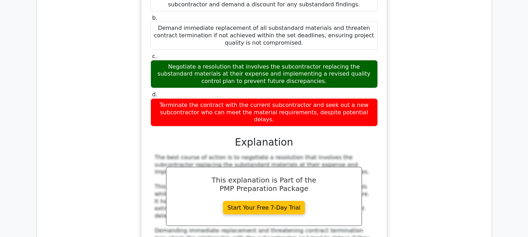
scroll to position [2103, 0]
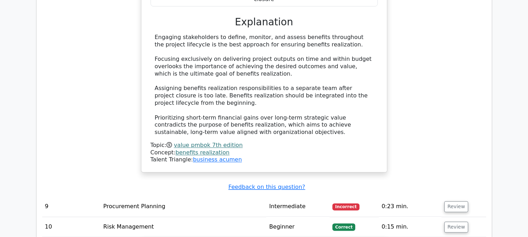
scroll to position [2494, 0]
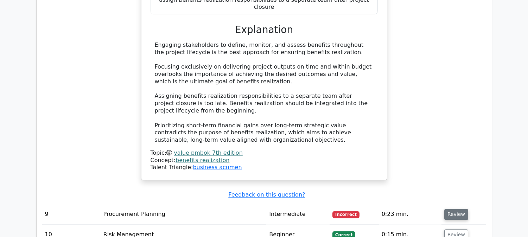
click at [452, 209] on button "Review" at bounding box center [457, 214] width 24 height 11
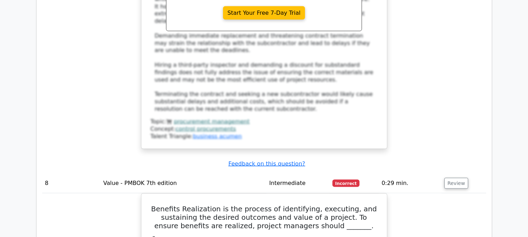
scroll to position [2200, 0]
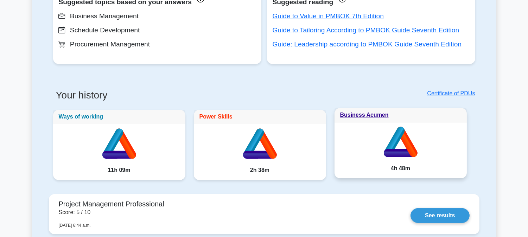
scroll to position [101, 0]
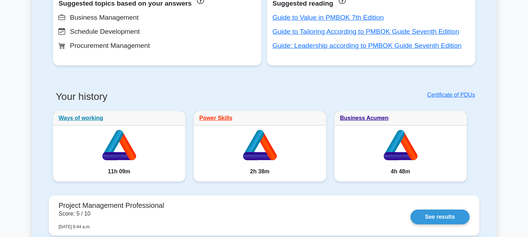
click at [475, 110] on div "Certificate of PDUs" at bounding box center [371, 101] width 215 height 20
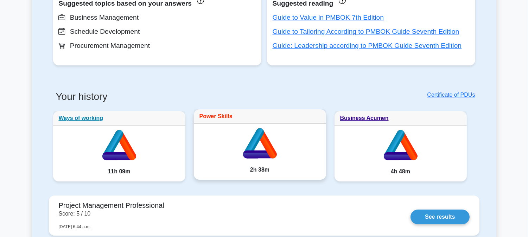
click at [222, 117] on link "Power Skills" at bounding box center [216, 116] width 33 height 6
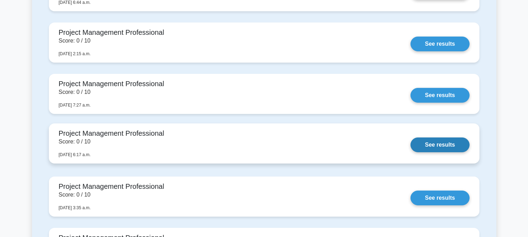
scroll to position [375, 0]
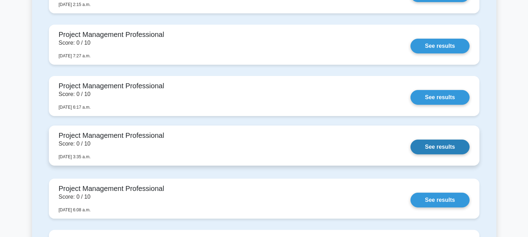
click at [434, 152] on link "See results" at bounding box center [440, 147] width 59 height 15
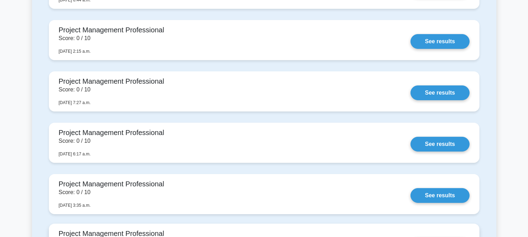
scroll to position [297, 0]
